Goal: Complete application form

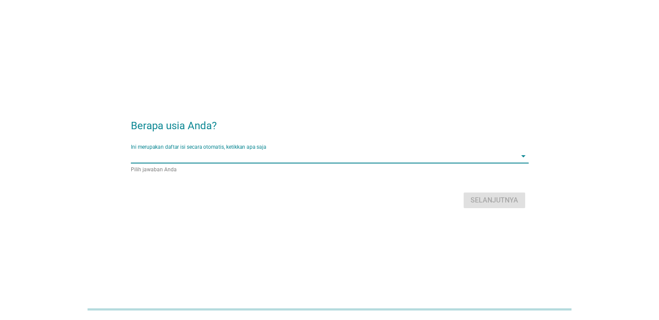
click at [181, 153] on input "Ini merupakan daftar isi secara otomatis, ketikkan apa saja" at bounding box center [323, 156] width 385 height 14
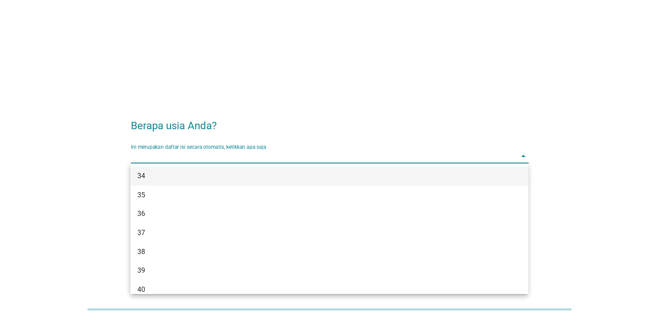
scroll to position [303, 0]
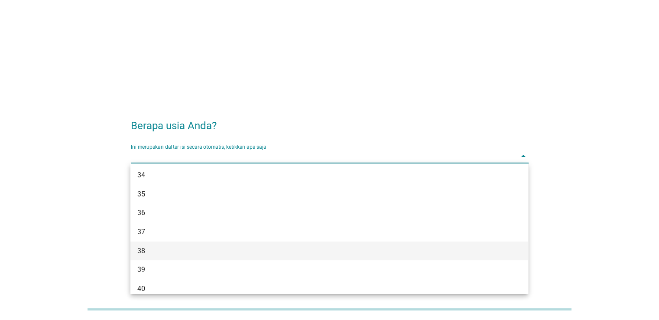
click at [173, 248] on div "38" at bounding box center [313, 250] width 352 height 10
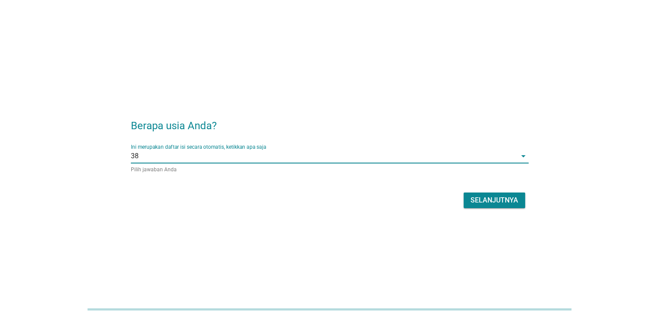
click at [504, 198] on div "Selanjutnya" at bounding box center [494, 200] width 48 height 10
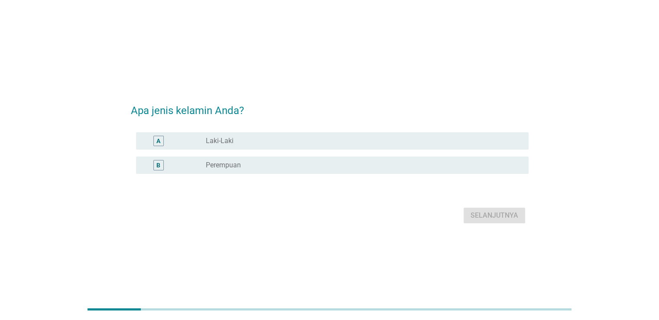
click at [252, 145] on div "radio_button_unchecked Laki-Laki" at bounding box center [363, 141] width 315 height 10
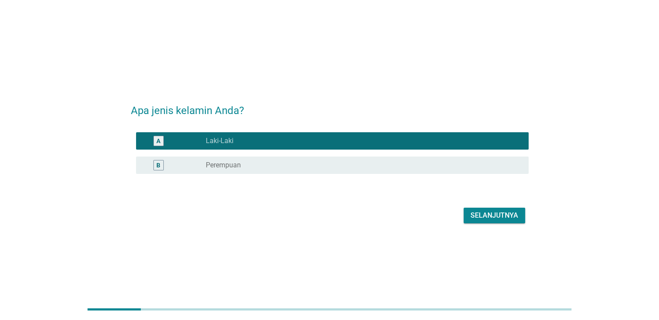
click at [513, 220] on button "Selanjutnya" at bounding box center [493, 215] width 61 height 16
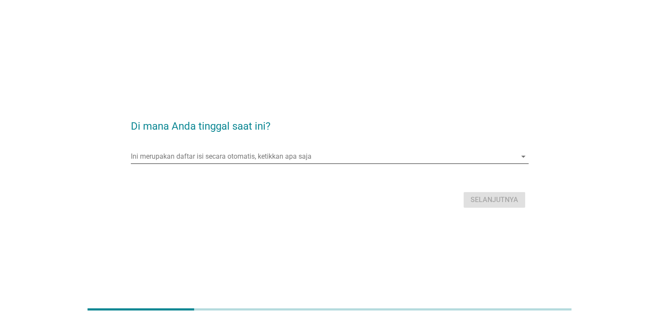
click at [294, 157] on input "Ini merupakan daftar isi secara otomatis, ketikkan apa saja" at bounding box center [323, 156] width 385 height 14
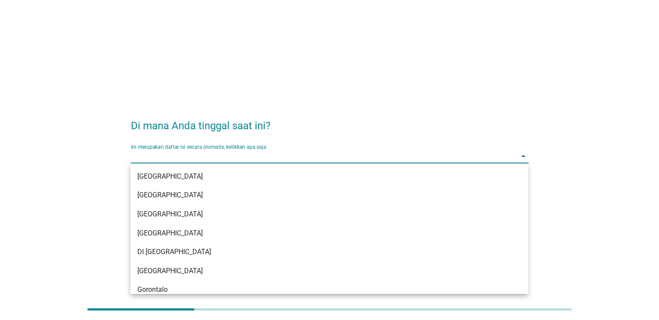
click at [223, 263] on div "[GEOGRAPHIC_DATA]" at bounding box center [328, 270] width 397 height 19
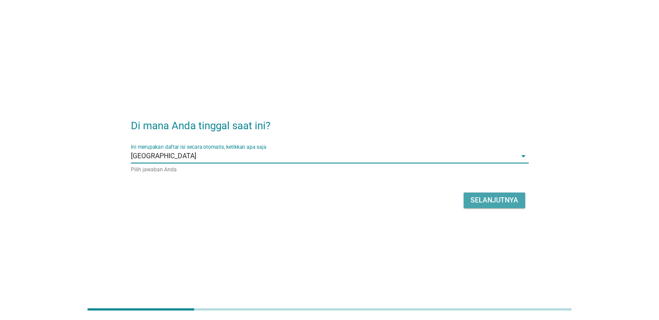
click at [489, 201] on div "Selanjutnya" at bounding box center [494, 200] width 48 height 10
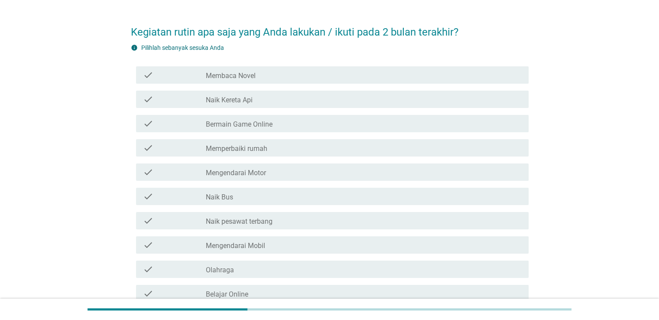
scroll to position [87, 0]
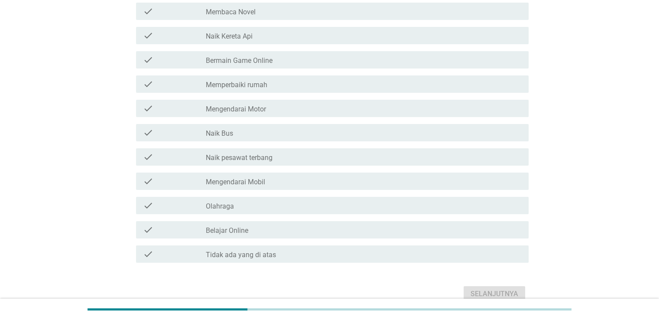
click at [258, 178] on label "Mengendarai Mobil" at bounding box center [235, 182] width 59 height 9
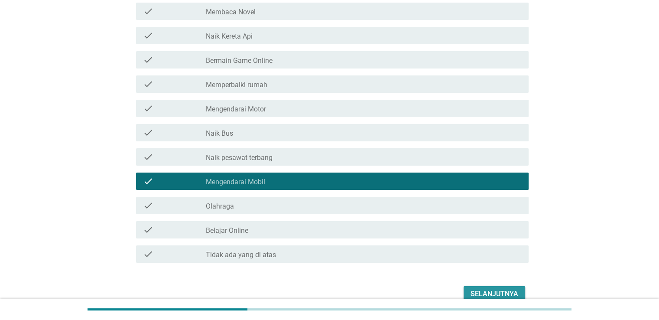
click at [480, 292] on div "Selanjutnya" at bounding box center [494, 293] width 48 height 10
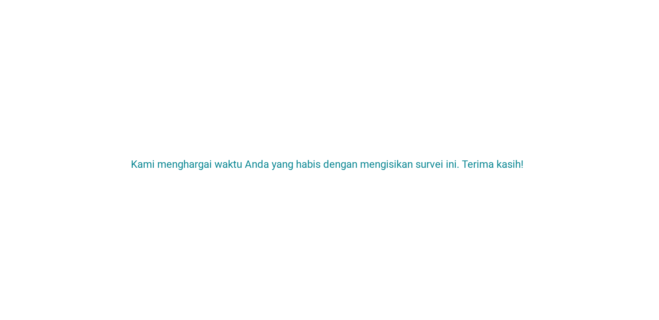
scroll to position [0, 0]
